Goal: Task Accomplishment & Management: Manage account settings

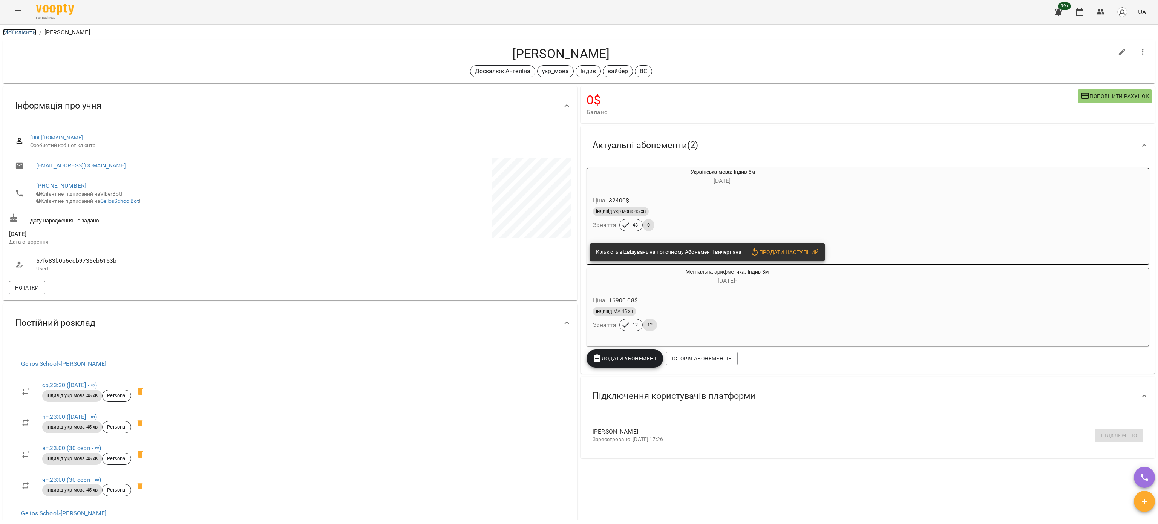
click at [15, 34] on link "Мої клієнти" at bounding box center [19, 32] width 33 height 7
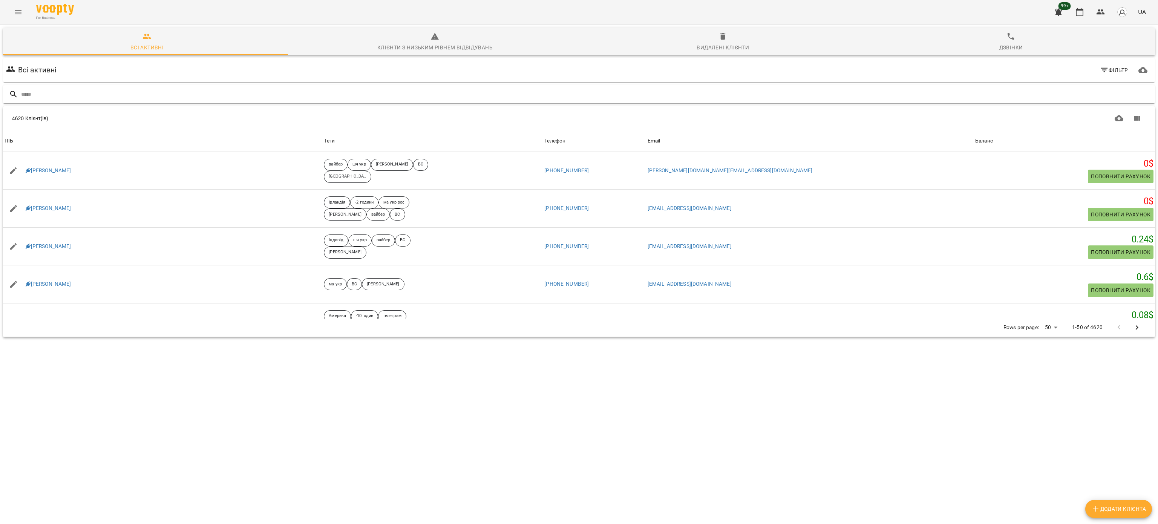
click at [196, 91] on input "text" at bounding box center [586, 94] width 1131 height 12
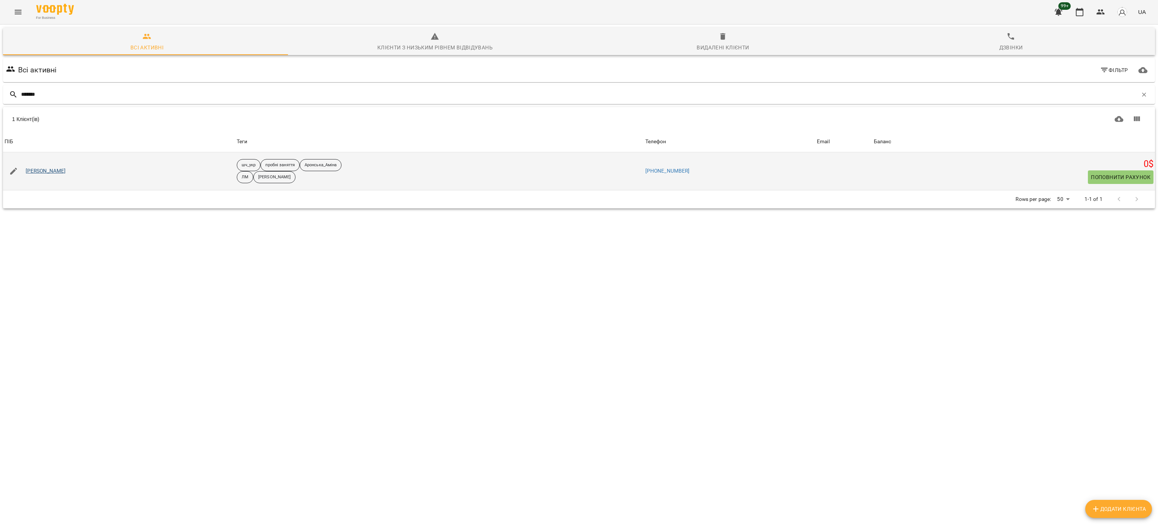
type input "*******"
click at [49, 169] on link "[PERSON_NAME]" at bounding box center [46, 171] width 40 height 8
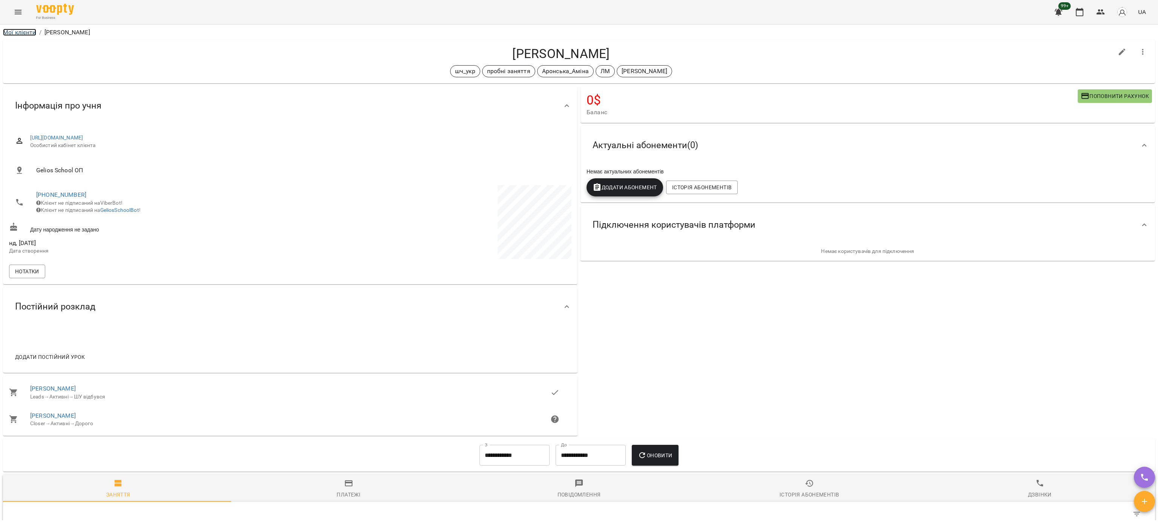
click at [24, 31] on link "Мої клієнти" at bounding box center [19, 32] width 33 height 7
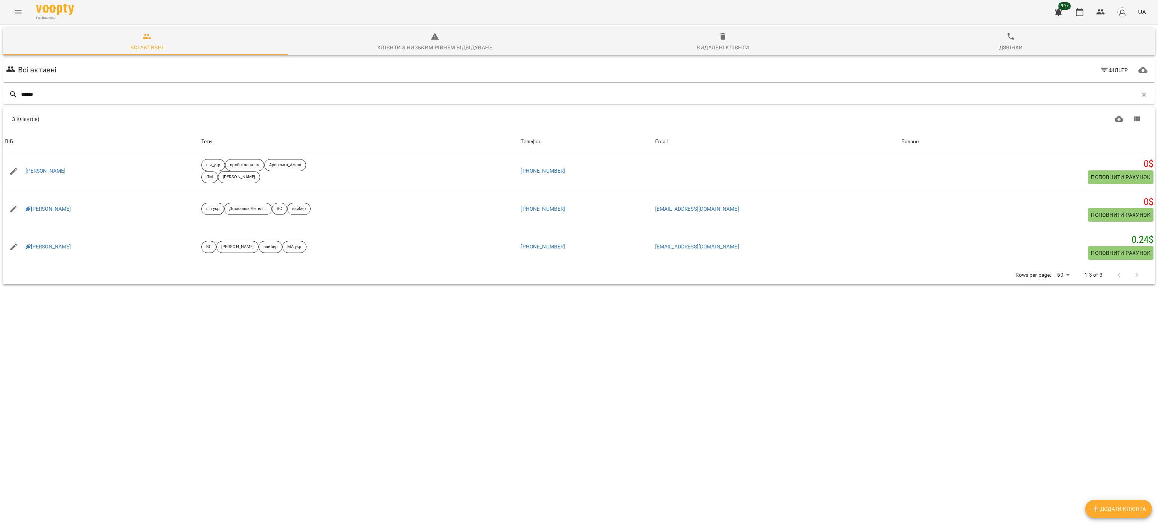
click at [697, 47] on div "Видалені клієнти" at bounding box center [723, 47] width 52 height 9
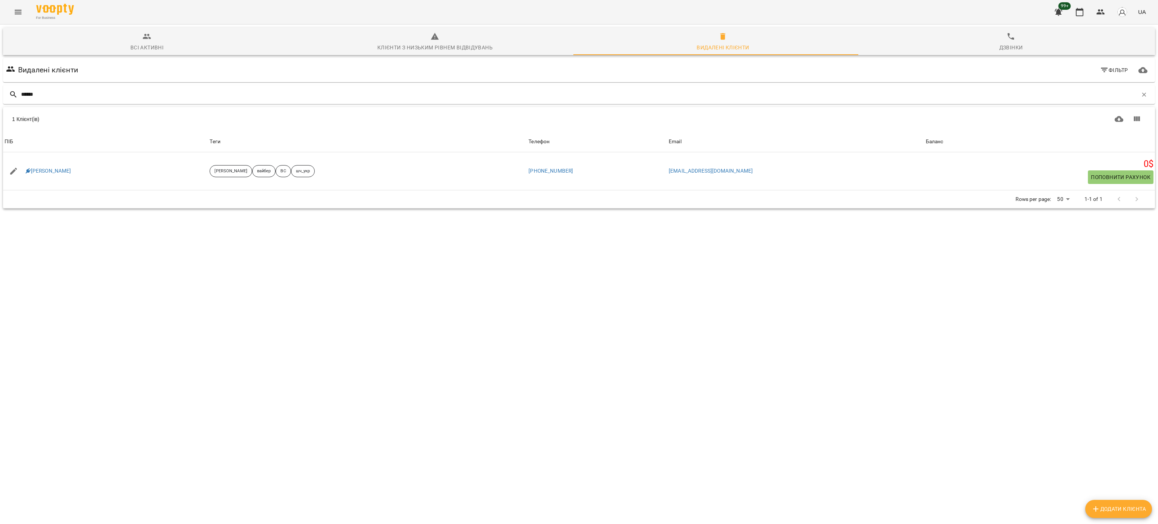
click at [135, 43] on div "Всі активні" at bounding box center [146, 47] width 33 height 9
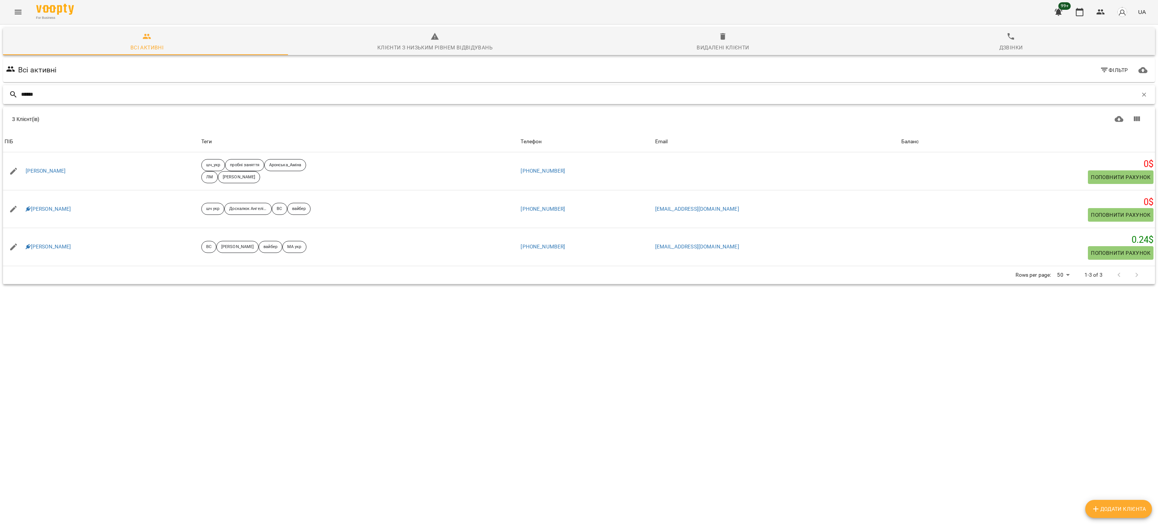
drag, startPoint x: 52, startPoint y: 94, endPoint x: 2, endPoint y: 90, distance: 49.5
click at [2, 90] on div "******" at bounding box center [579, 95] width 1155 height 22
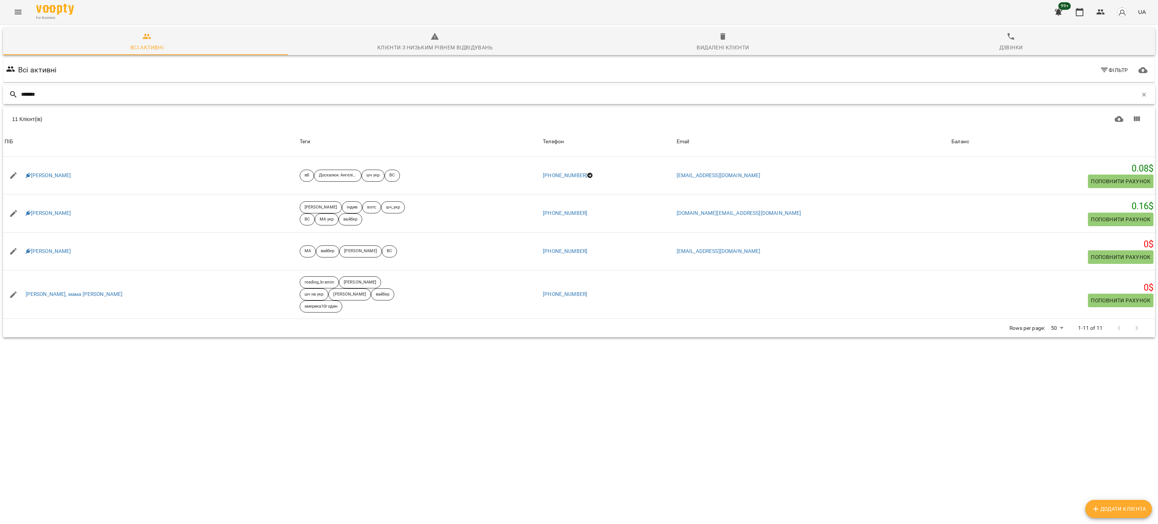
drag, startPoint x: 58, startPoint y: 94, endPoint x: 8, endPoint y: 92, distance: 50.9
click at [8, 92] on div "*******" at bounding box center [579, 94] width 1152 height 19
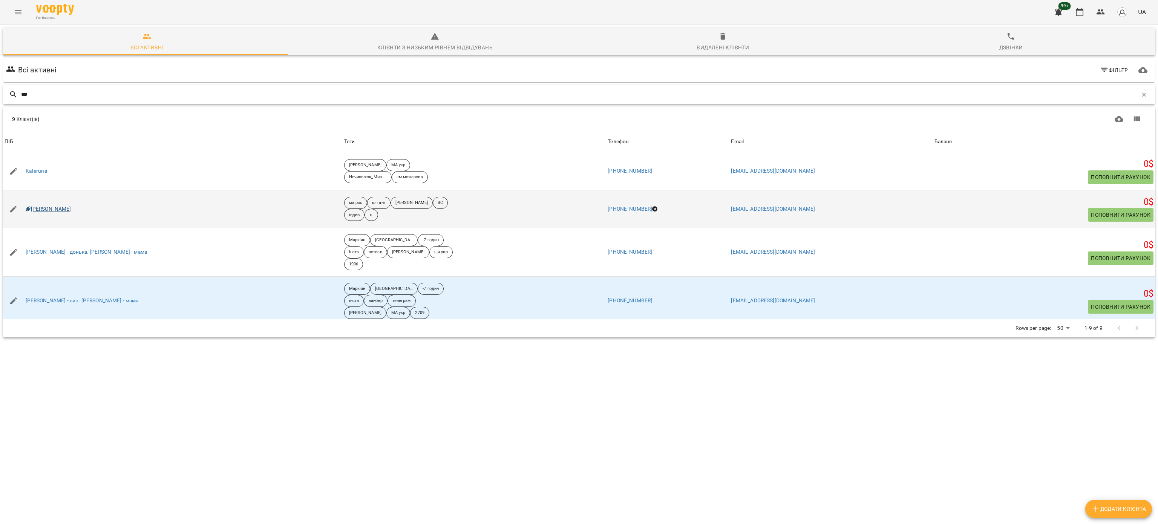
type input "***"
click at [45, 210] on link "[PERSON_NAME]" at bounding box center [49, 209] width 46 height 8
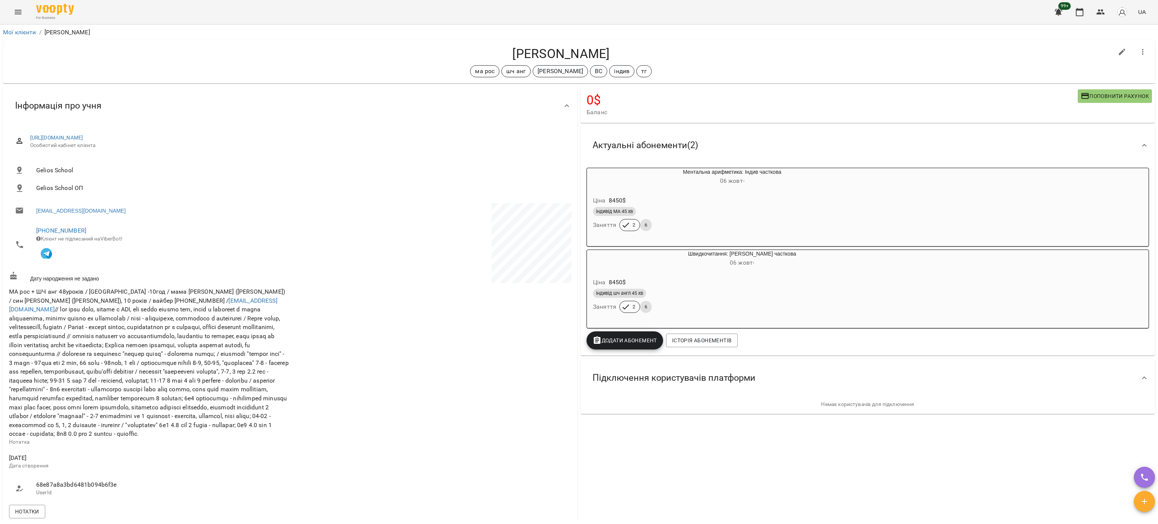
drag, startPoint x: 596, startPoint y: 53, endPoint x: 561, endPoint y: 53, distance: 34.7
click at [561, 53] on h4 "[PERSON_NAME]" at bounding box center [561, 53] width 1104 height 15
drag, startPoint x: 77, startPoint y: 231, endPoint x: 33, endPoint y: 228, distance: 43.8
click at [33, 228] on li "[PHONE_NUMBER] Клієнт не підписаний на ViberBot!" at bounding box center [149, 244] width 280 height 47
copy link "[PHONE_NUMBER]"
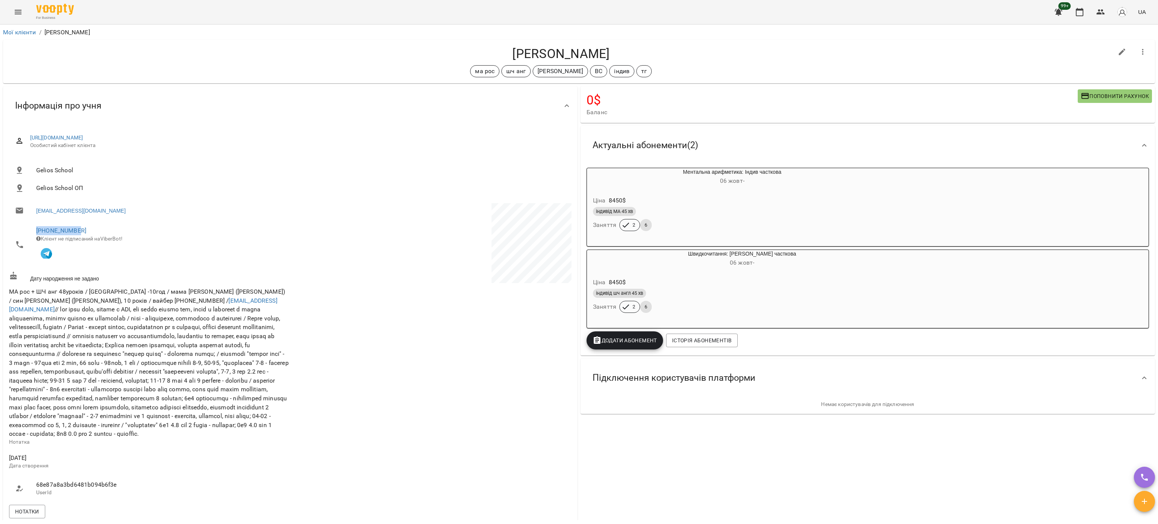
drag, startPoint x: 602, startPoint y: 52, endPoint x: 562, endPoint y: 54, distance: 40.4
click at [562, 54] on h4 "[PERSON_NAME]" at bounding box center [561, 53] width 1104 height 15
copy h4 "[PERSON_NAME]"
click at [28, 33] on link "Мої клієнти" at bounding box center [19, 32] width 33 height 7
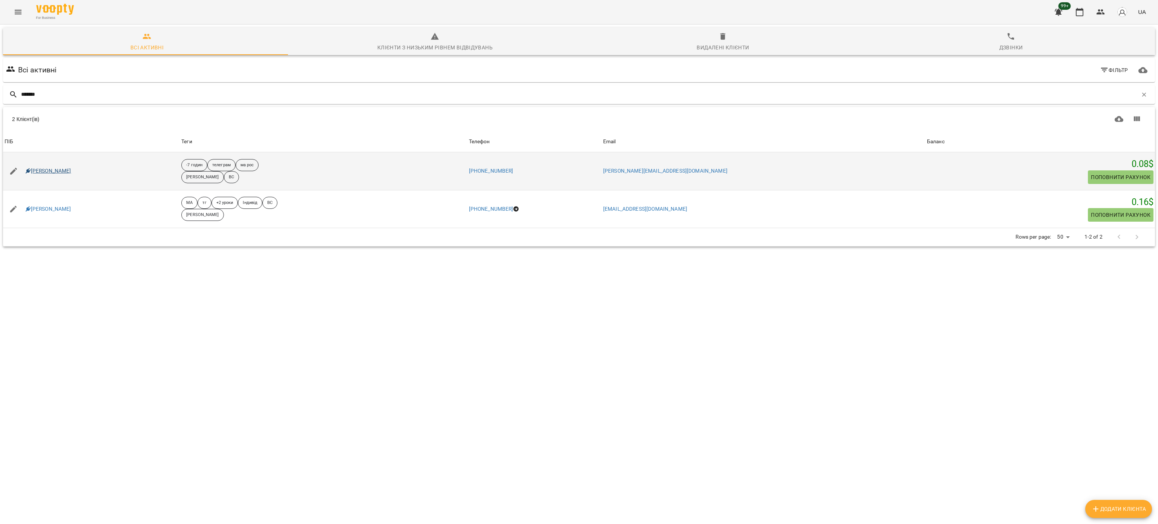
type input "*******"
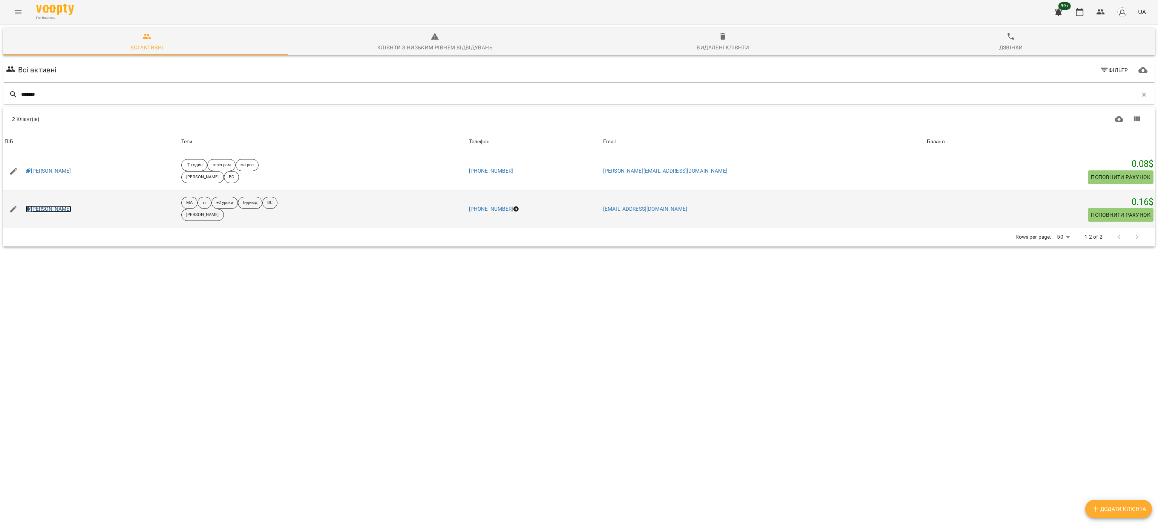
click at [58, 210] on link "[PERSON_NAME]" at bounding box center [49, 209] width 46 height 8
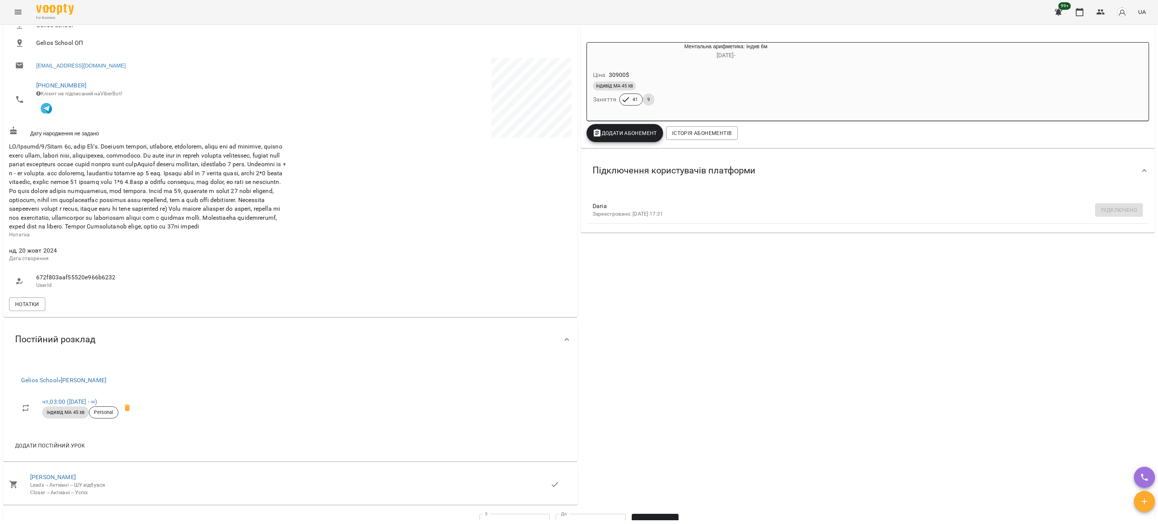
scroll to position [283, 0]
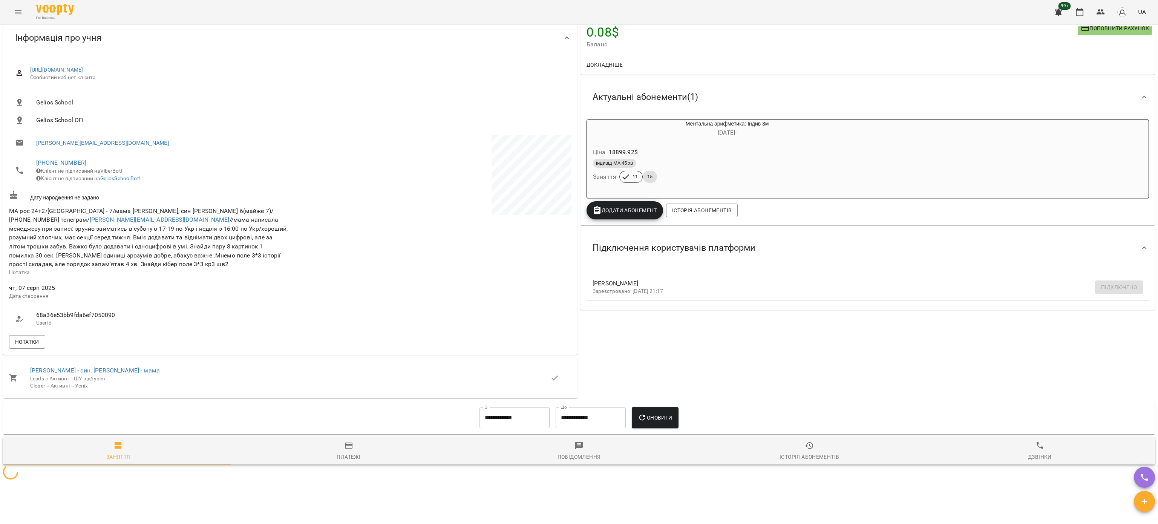
scroll to position [128, 0]
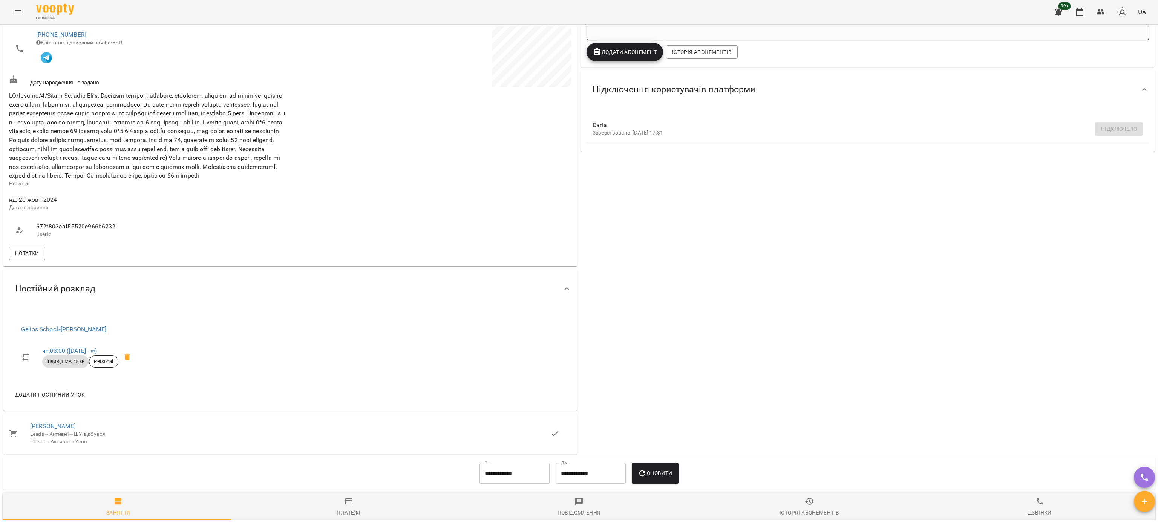
scroll to position [75, 0]
